Goal: Task Accomplishment & Management: Manage account settings

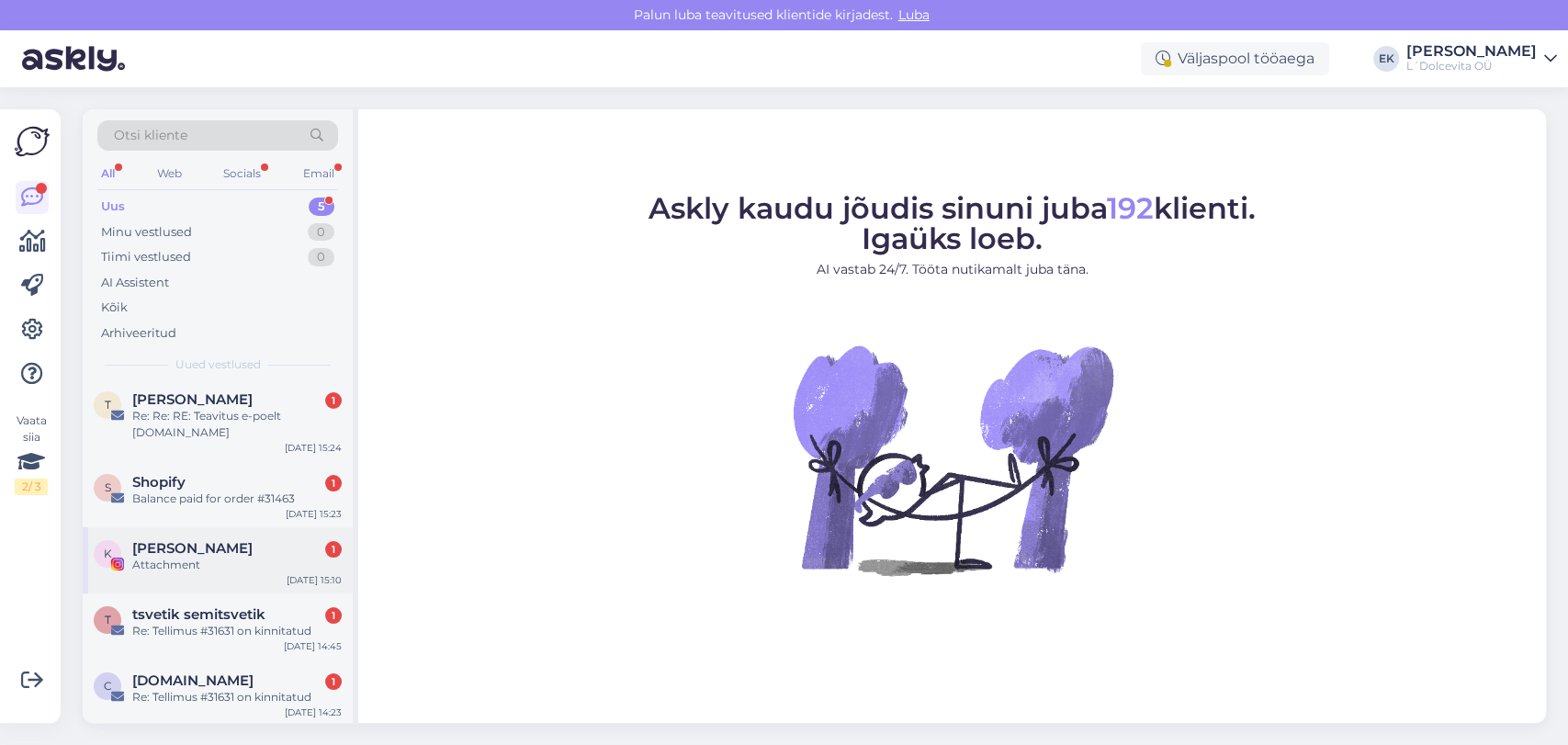
scroll to position [7, 0]
click at [238, 675] on span "[DOMAIN_NAME]" at bounding box center [193, 679] width 122 height 17
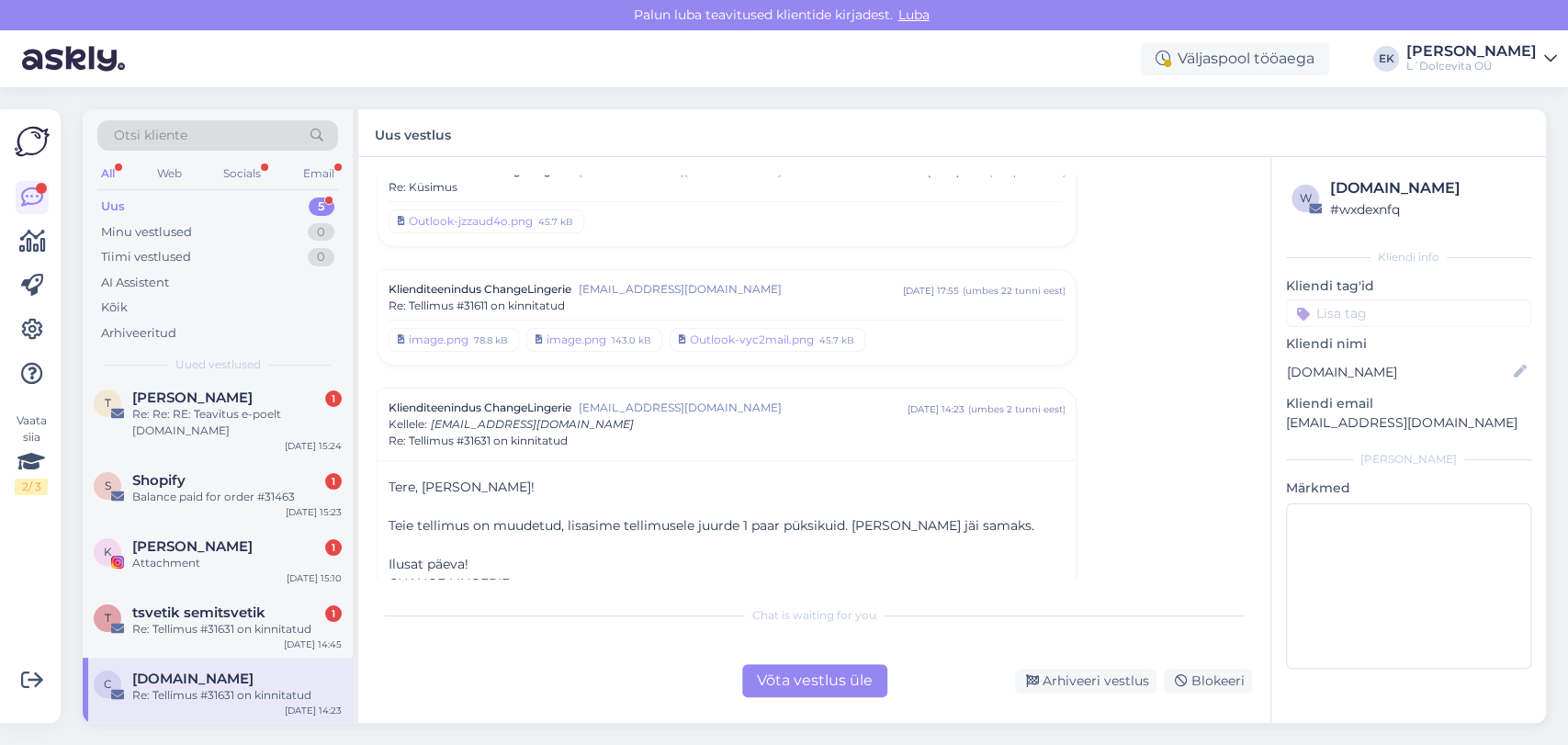
scroll to position [1762, 0]
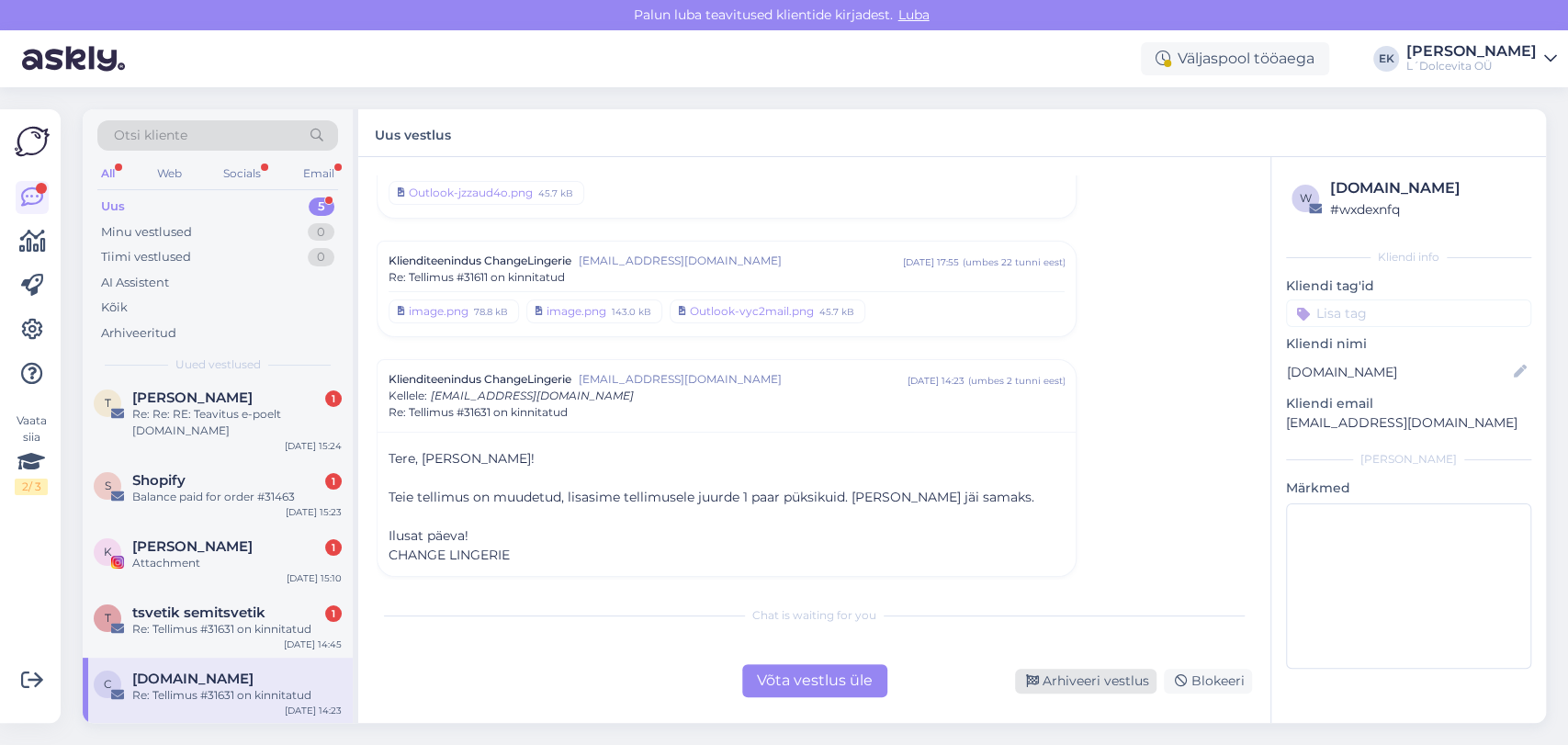
click at [1086, 675] on div "Arhiveeri vestlus" at bounding box center [1086, 681] width 142 height 25
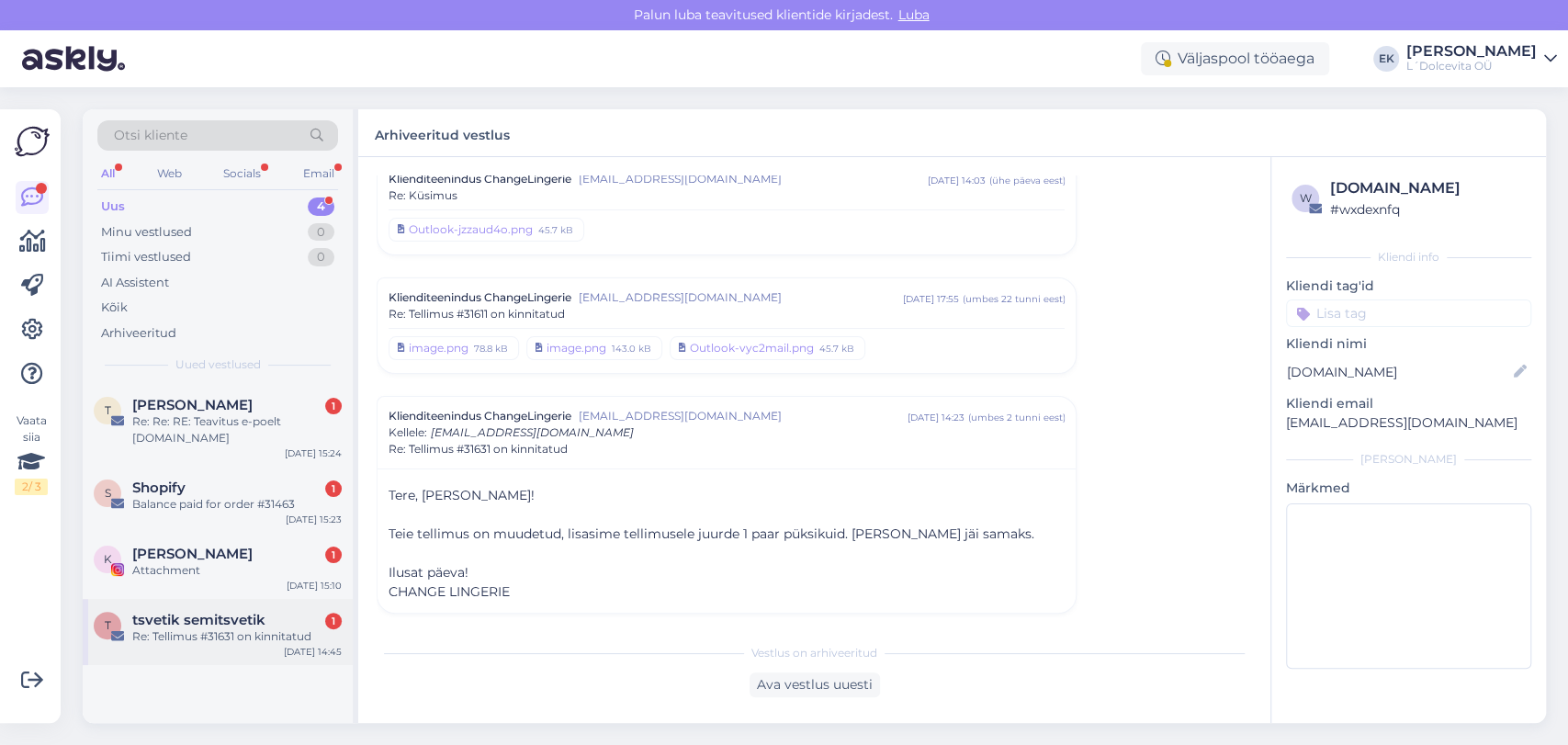
click at [234, 637] on div "Re: Tellimus #31631 on kinnitatud" at bounding box center [238, 636] width 210 height 17
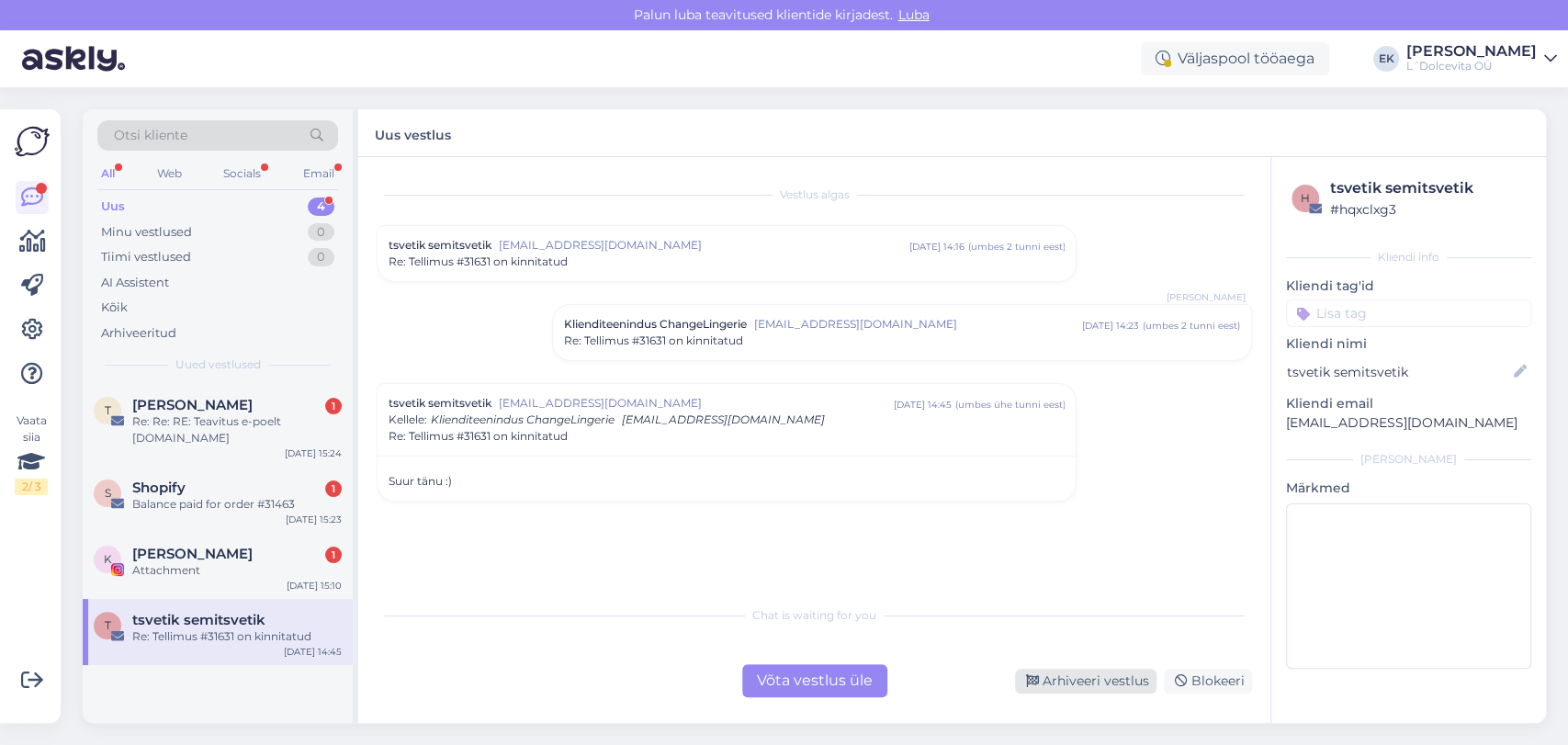
click at [1099, 682] on div "Arhiveeri vestlus" at bounding box center [1086, 681] width 142 height 25
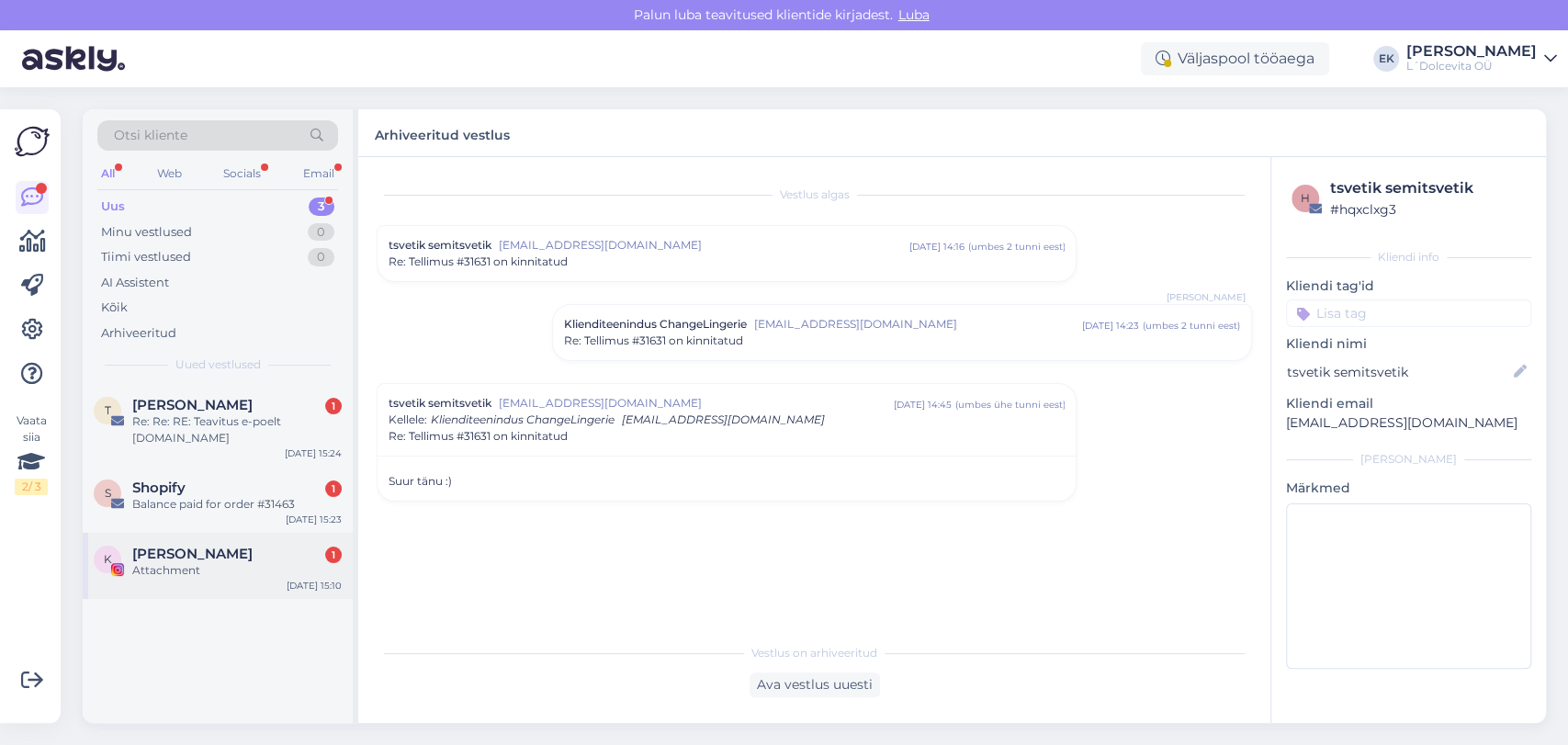
click at [175, 581] on div "K [PERSON_NAME] 1 Attachment [DATE] 15:10" at bounding box center [217, 565] width 270 height 66
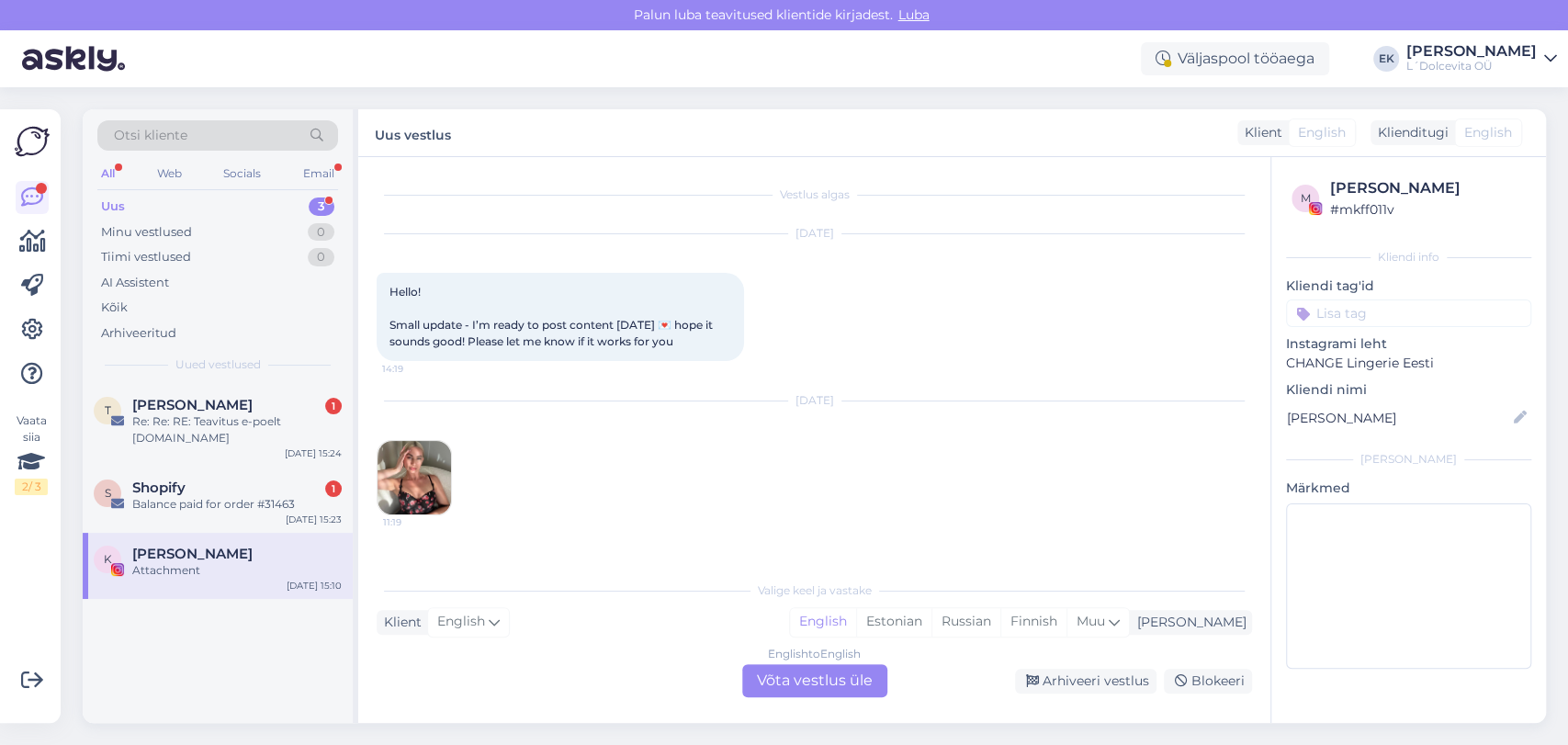
scroll to position [426, 0]
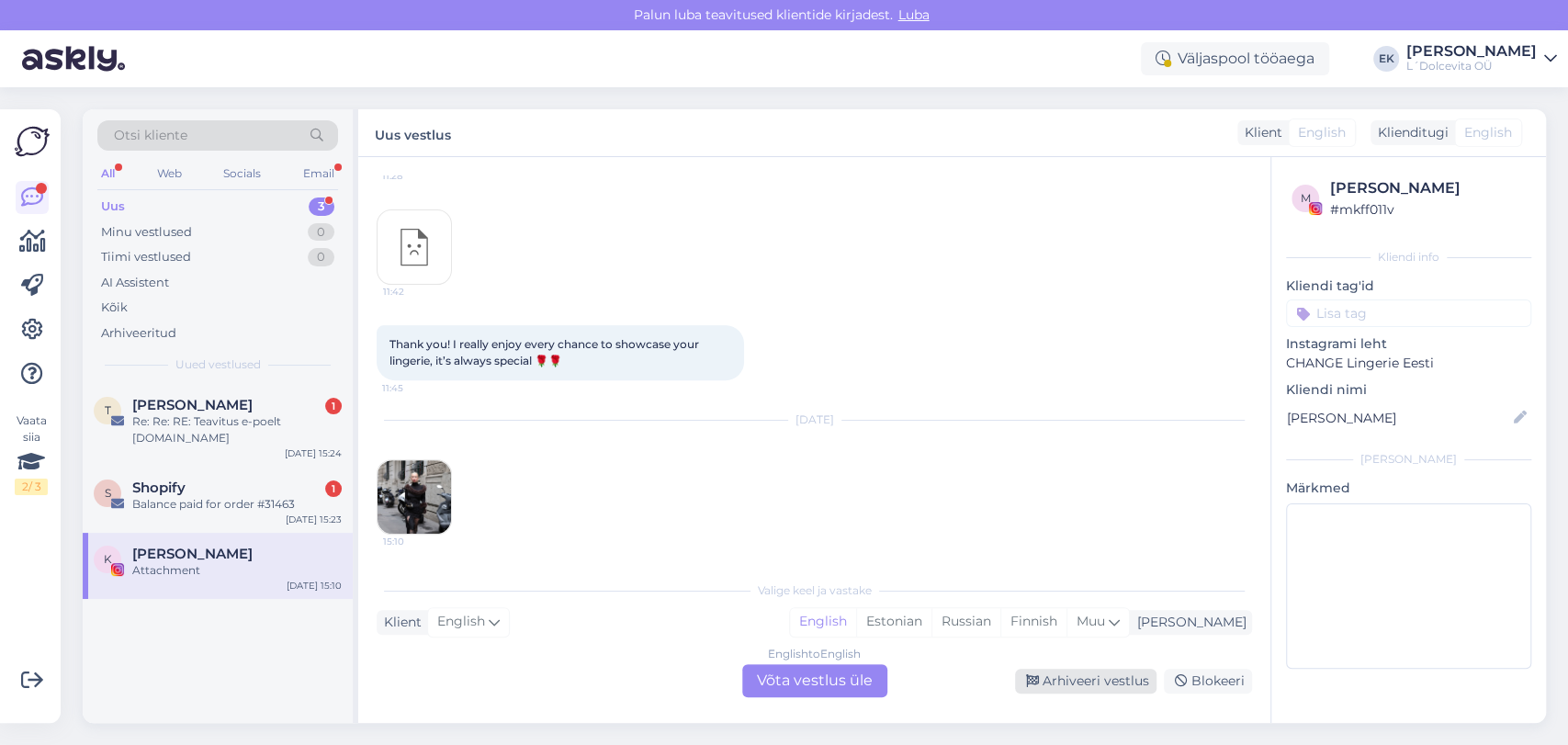
click at [1099, 683] on div "Arhiveeri vestlus" at bounding box center [1086, 681] width 142 height 25
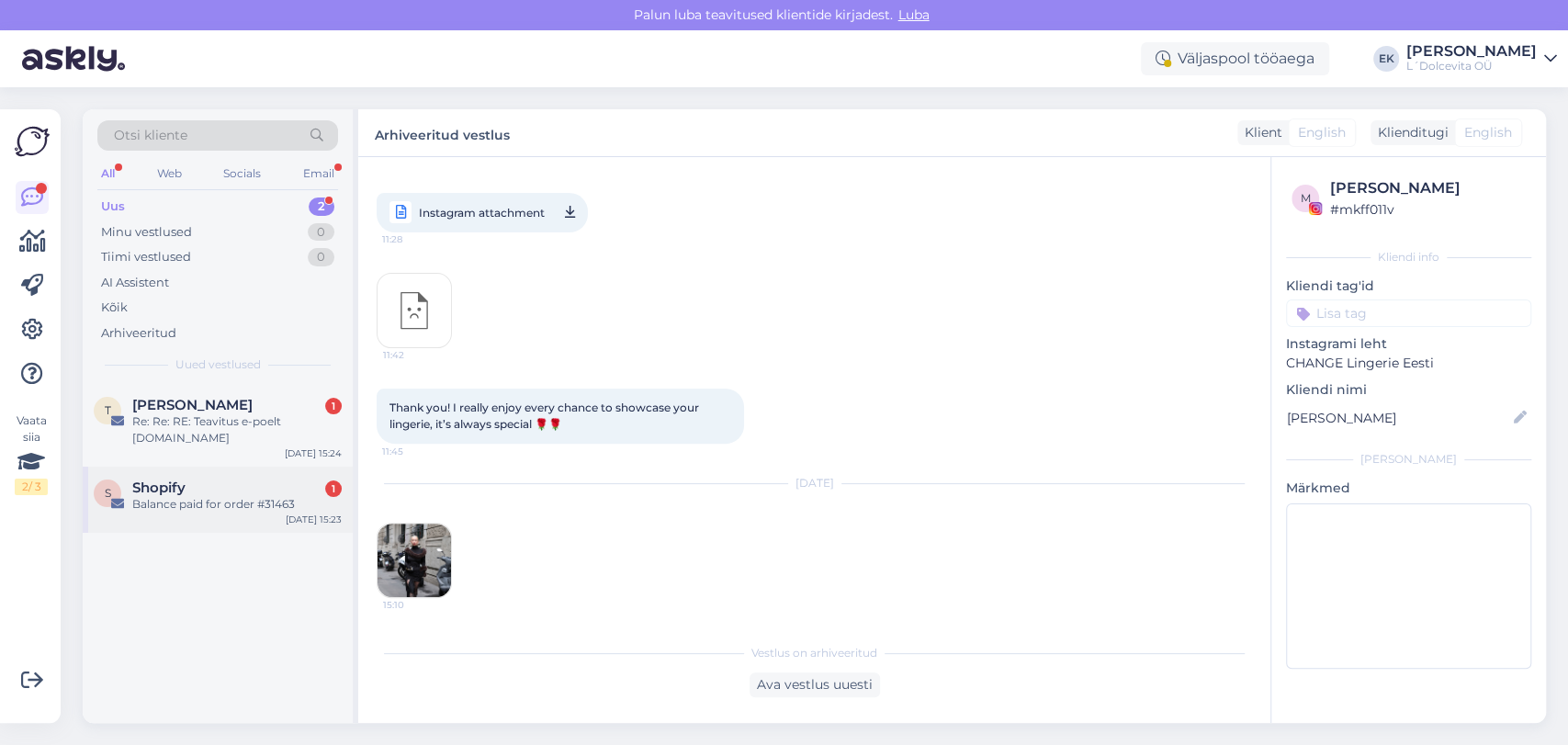
click at [163, 493] on span "Shopify" at bounding box center [159, 488] width 53 height 17
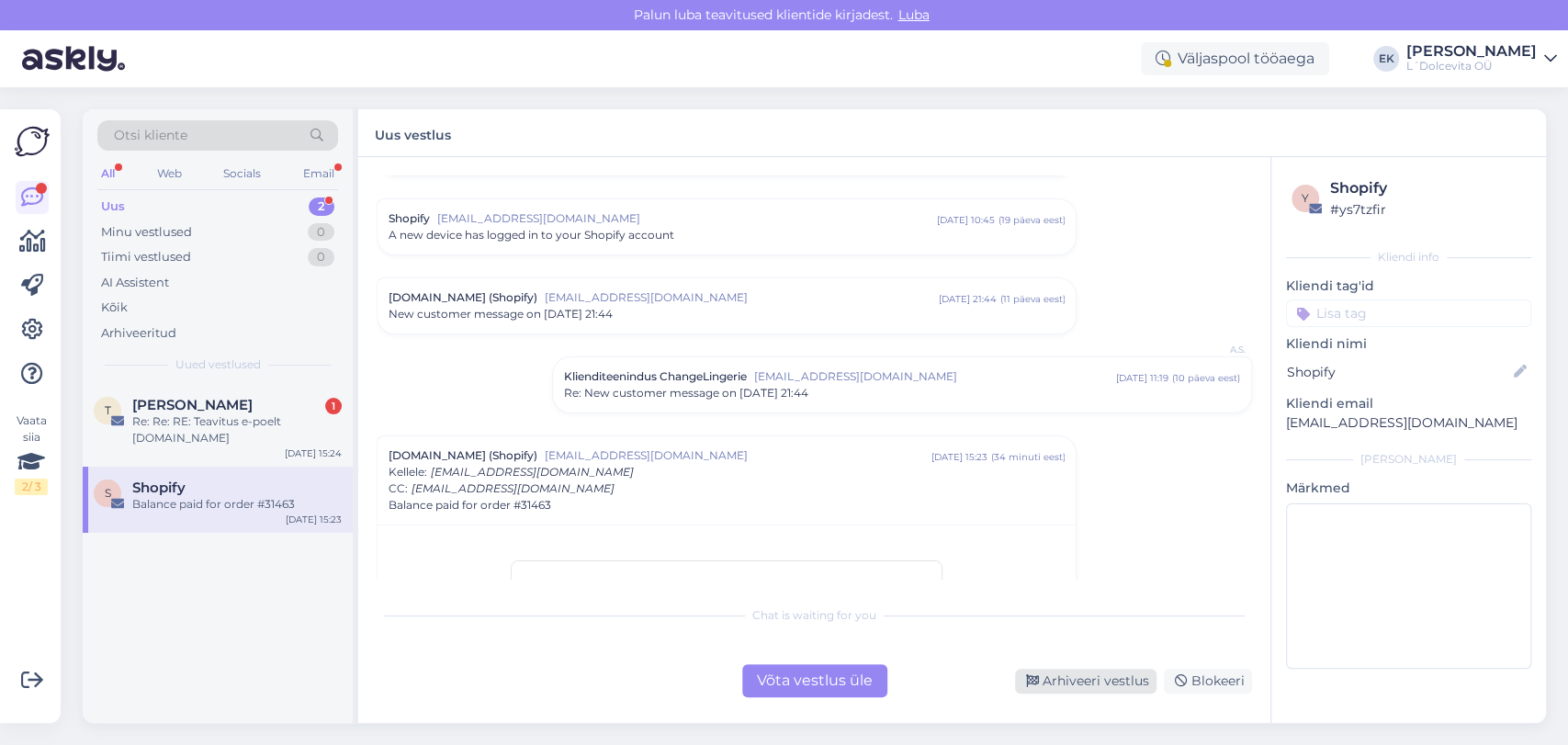
click at [1083, 686] on div "Arhiveeri vestlus" at bounding box center [1086, 681] width 142 height 25
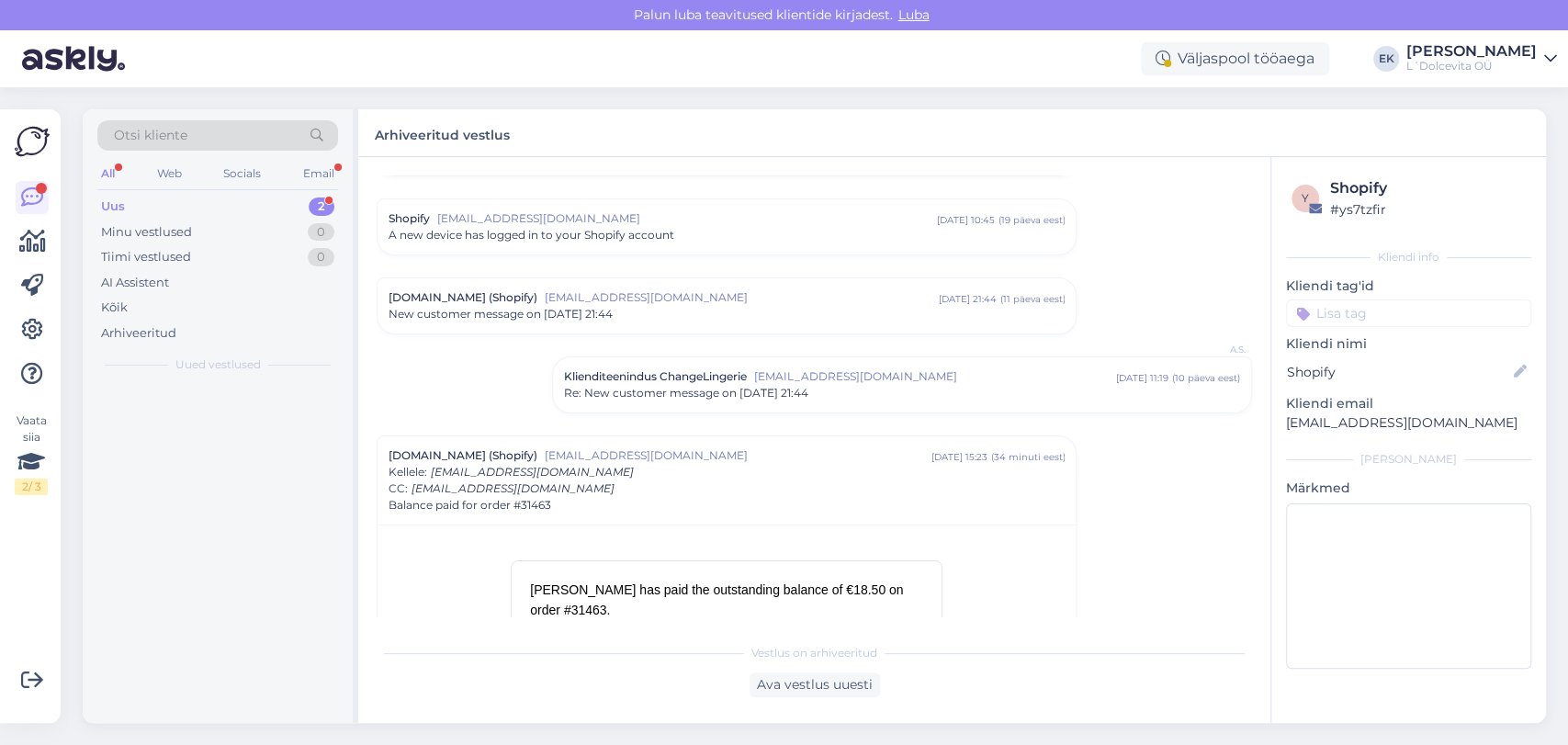
scroll to position [1357, 0]
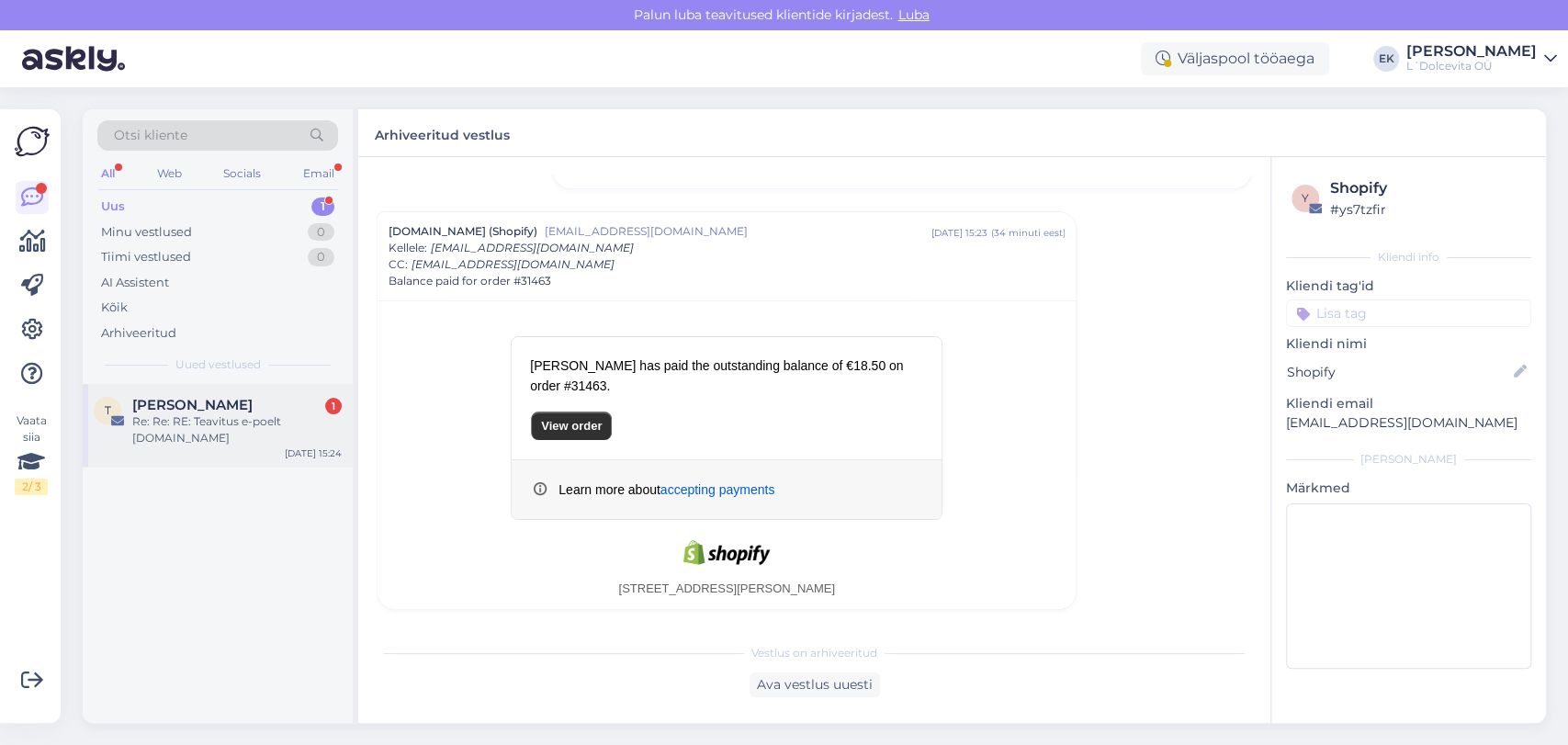
click at [174, 423] on div "Re: Re: RE: Teavitus e-poelt [DOMAIN_NAME]" at bounding box center [238, 430] width 210 height 33
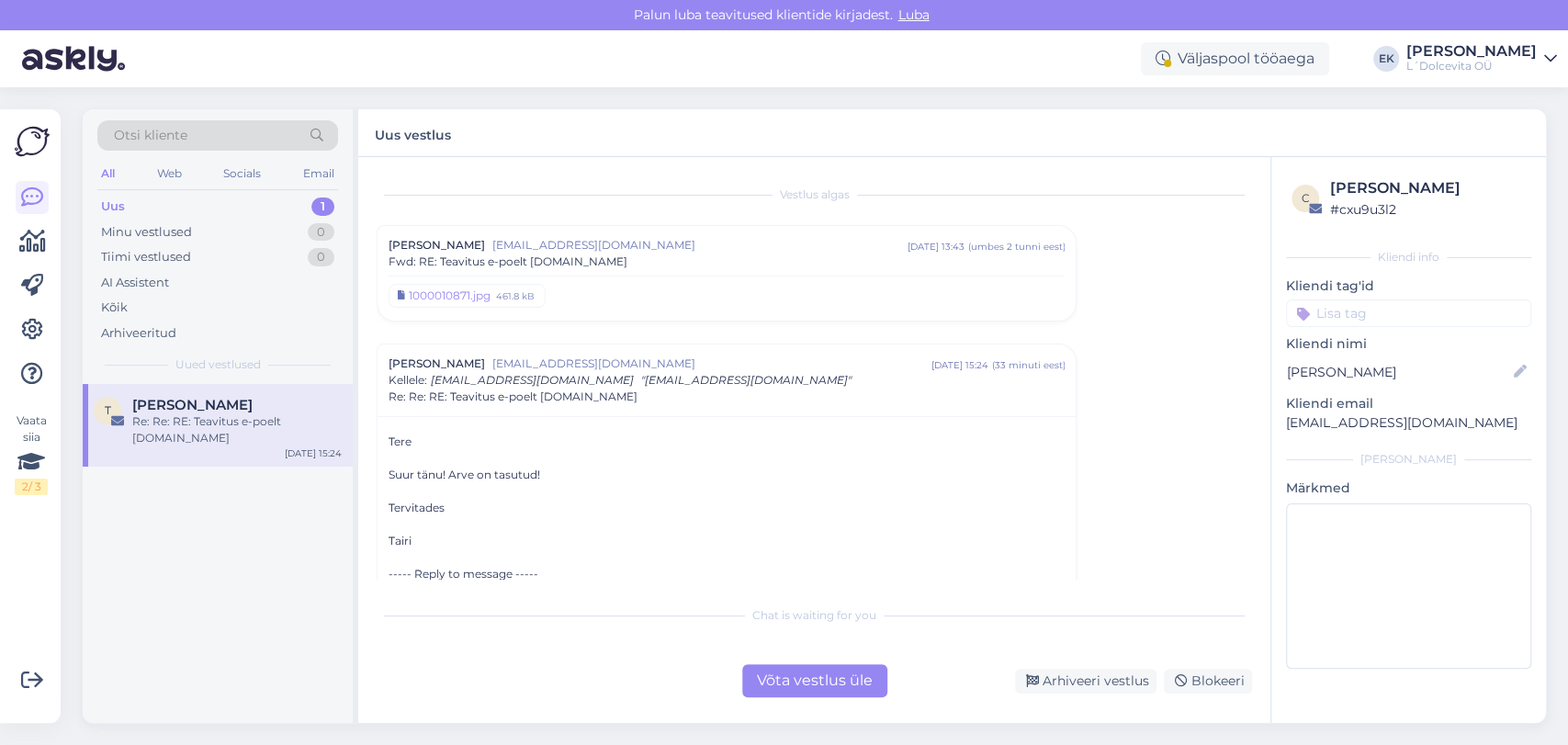
drag, startPoint x: 1111, startPoint y: 679, endPoint x: 1109, endPoint y: 665, distance: 14.1
click at [1109, 679] on div "Arhiveeri vestlus" at bounding box center [1086, 681] width 142 height 25
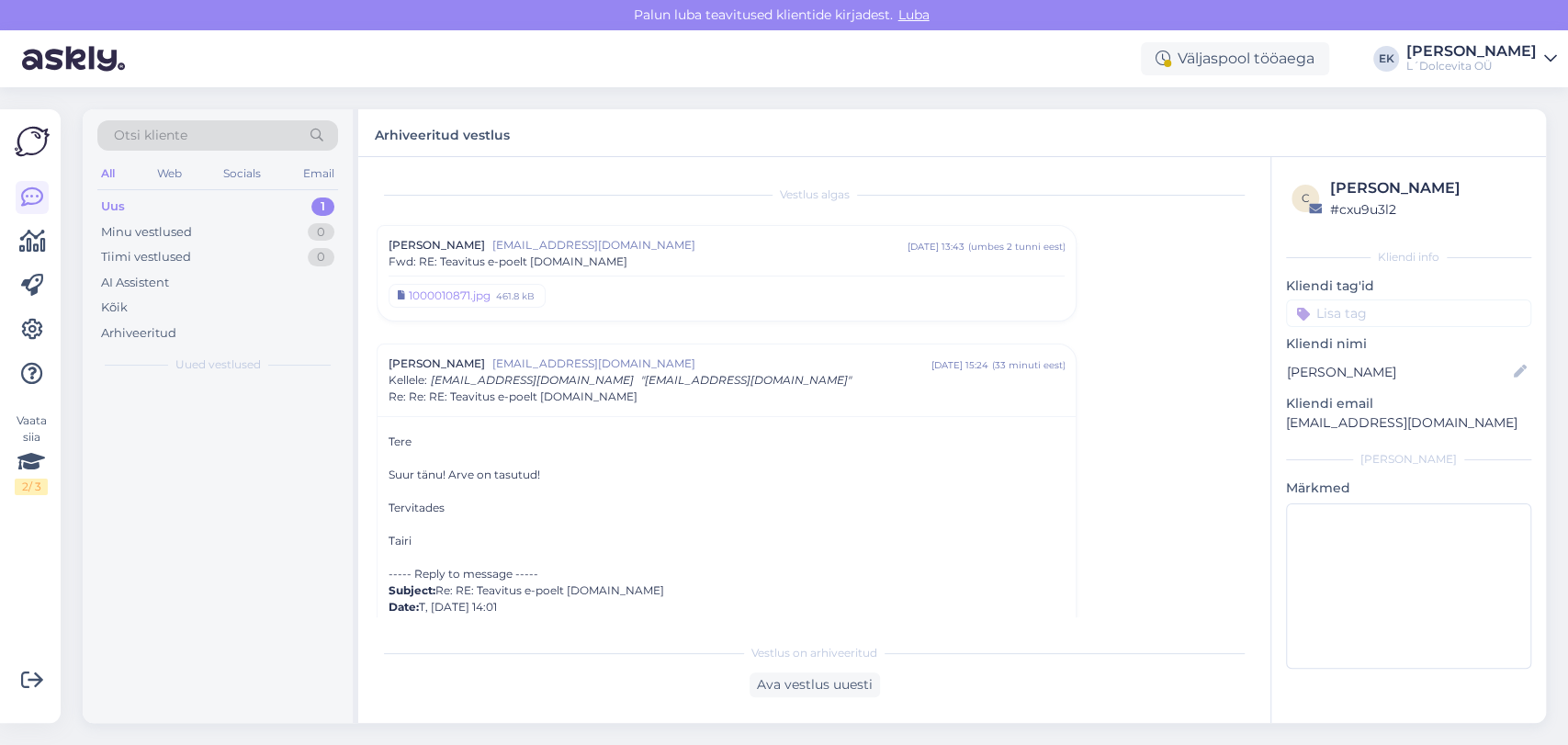
scroll to position [167, 0]
